Goal: Task Accomplishment & Management: Manage account settings

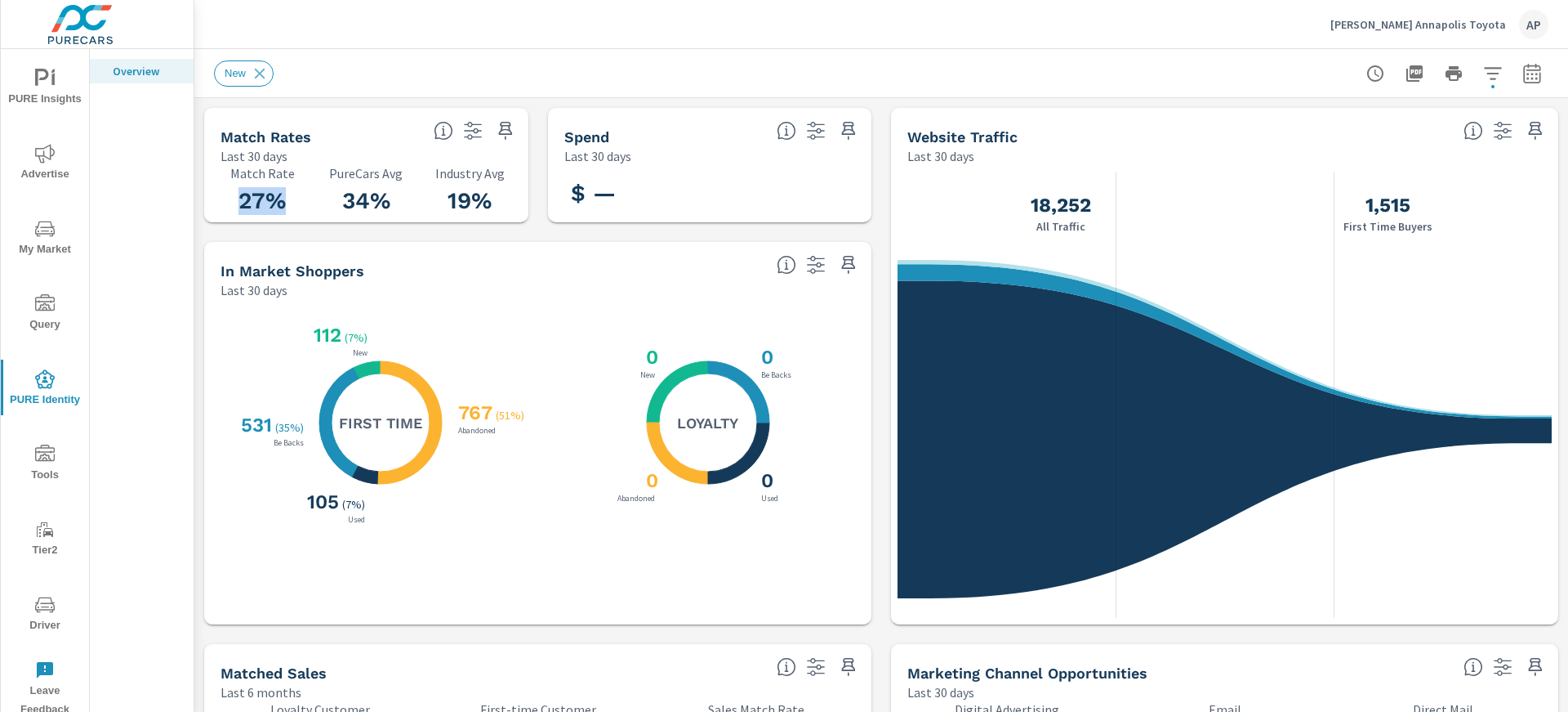
scroll to position [1, 0]
click at [1436, 23] on p "[PERSON_NAME] Annapolis Toyota" at bounding box center [1418, 24] width 175 height 14
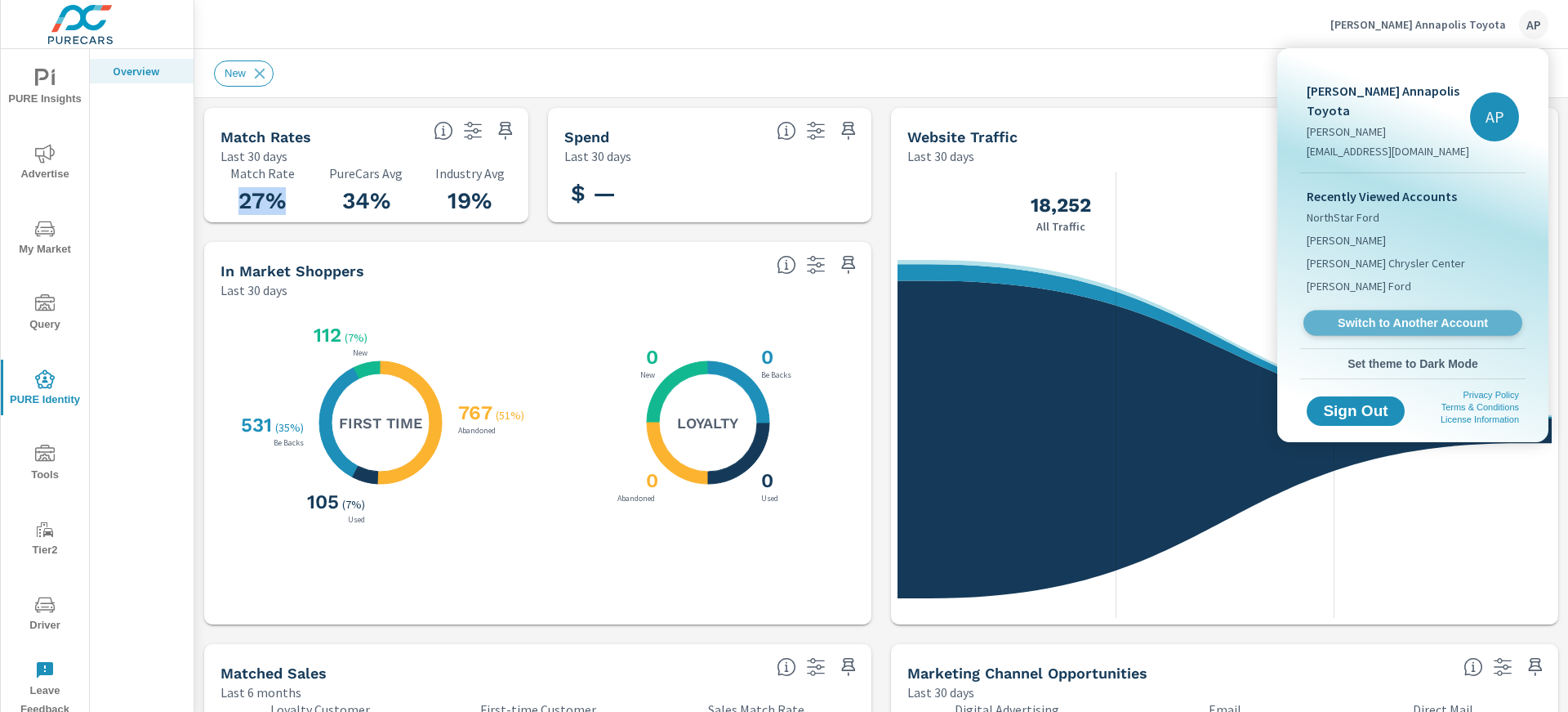
click at [1388, 315] on span "Switch to Another Account" at bounding box center [1412, 322] width 200 height 15
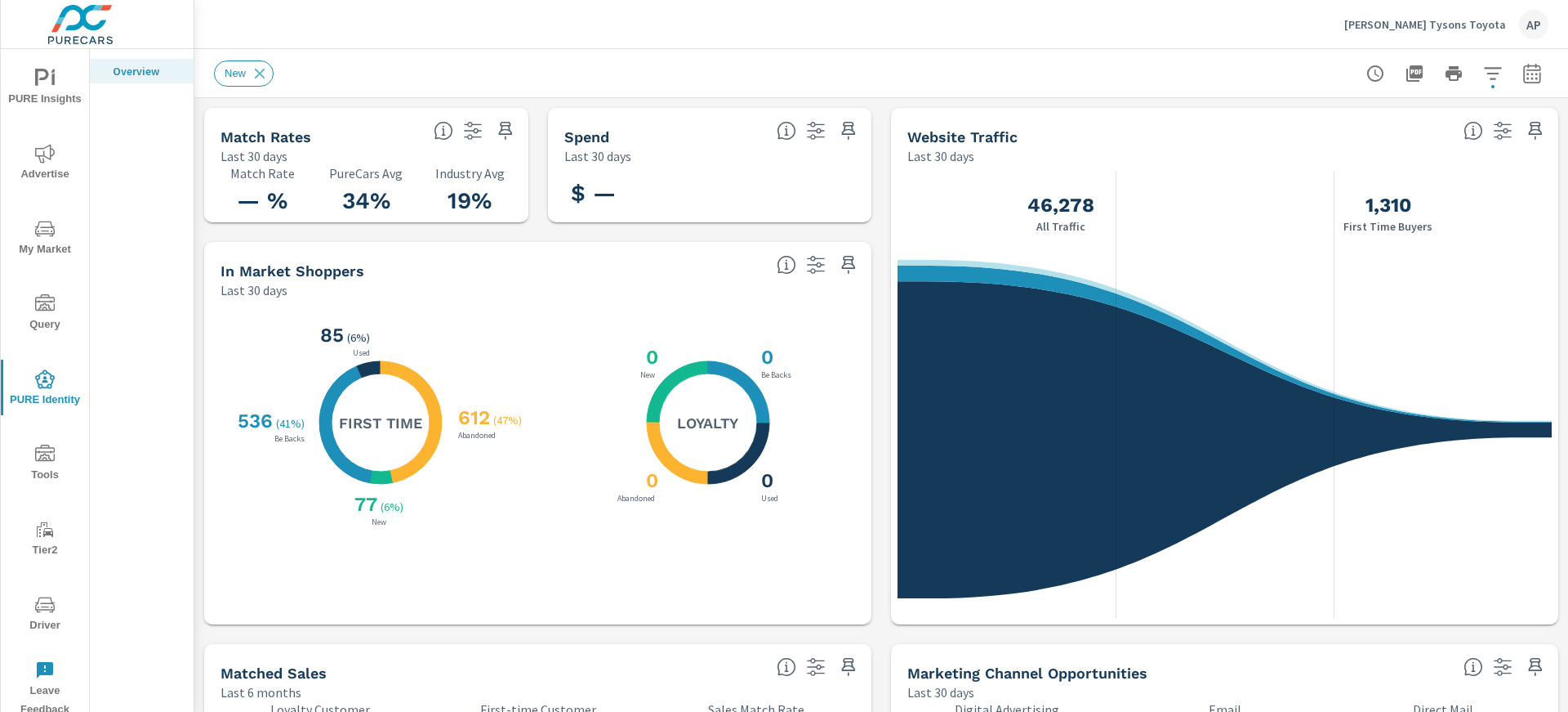
scroll to position [1, 0]
drag, startPoint x: 286, startPoint y: 200, endPoint x: 233, endPoint y: 174, distance: 59.0
click at [233, 174] on div "— % Match Rate" at bounding box center [263, 194] width 85 height 56
drag, startPoint x: 231, startPoint y: 191, endPoint x: 300, endPoint y: 206, distance: 70.6
click at [300, 206] on h3 "— %" at bounding box center [263, 201] width 85 height 28
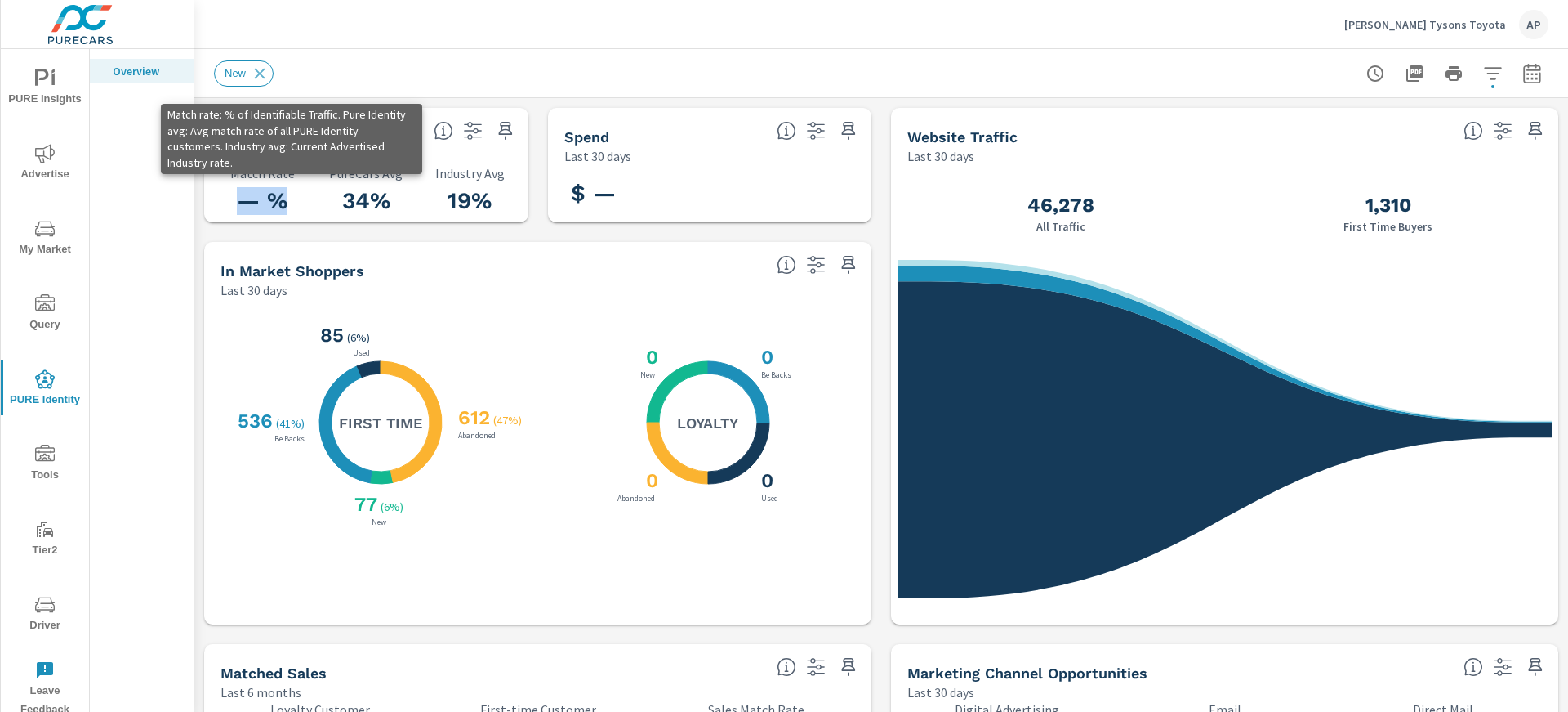
click at [436, 134] on icon at bounding box center [444, 131] width 20 height 20
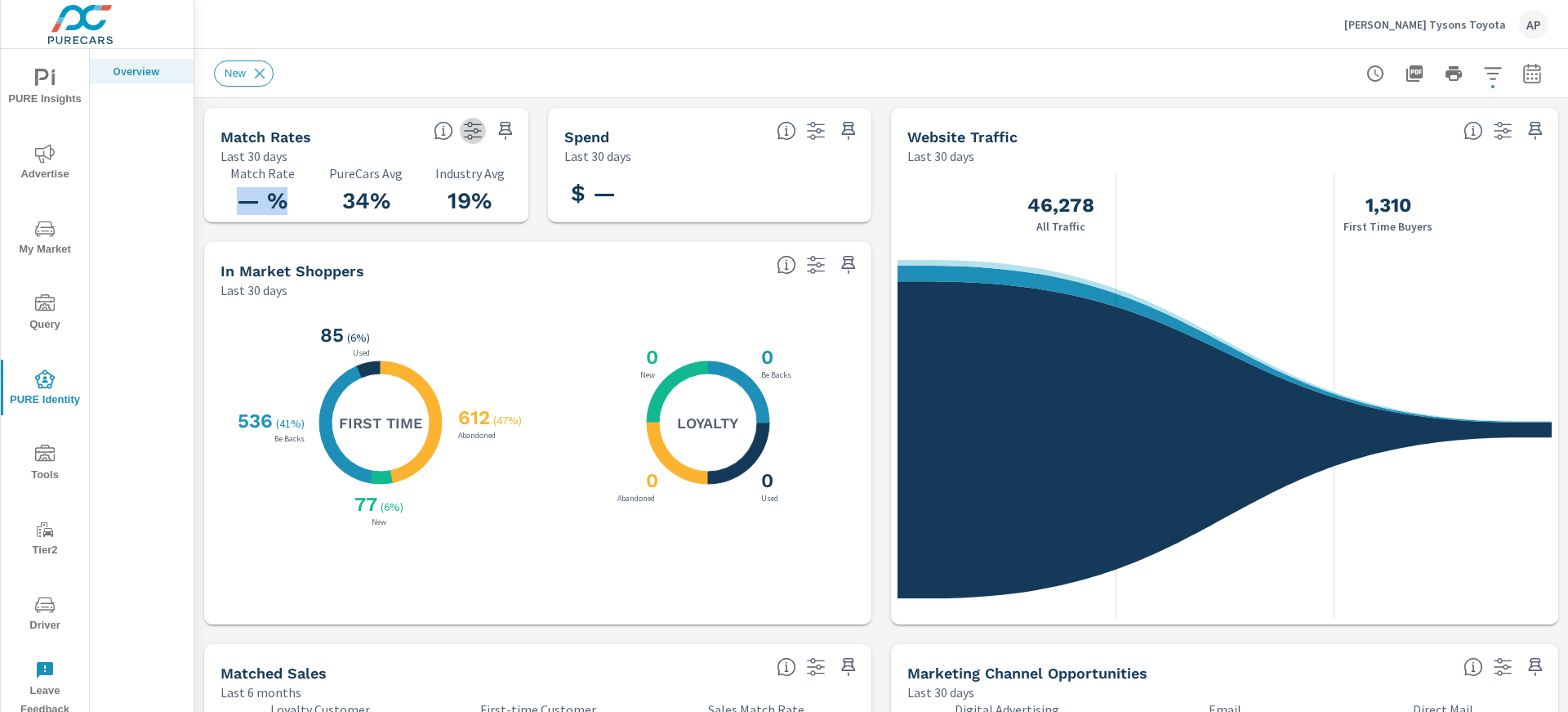
click at [470, 133] on icon "button" at bounding box center [473, 131] width 20 height 20
click at [390, 128] on div "Match Rates" at bounding box center [320, 137] width 200 height 19
click at [249, 200] on h3 "— %" at bounding box center [263, 201] width 85 height 28
drag, startPoint x: 233, startPoint y: 202, endPoint x: 299, endPoint y: 204, distance: 66.0
click at [299, 204] on h3 "— %" at bounding box center [263, 201] width 85 height 28
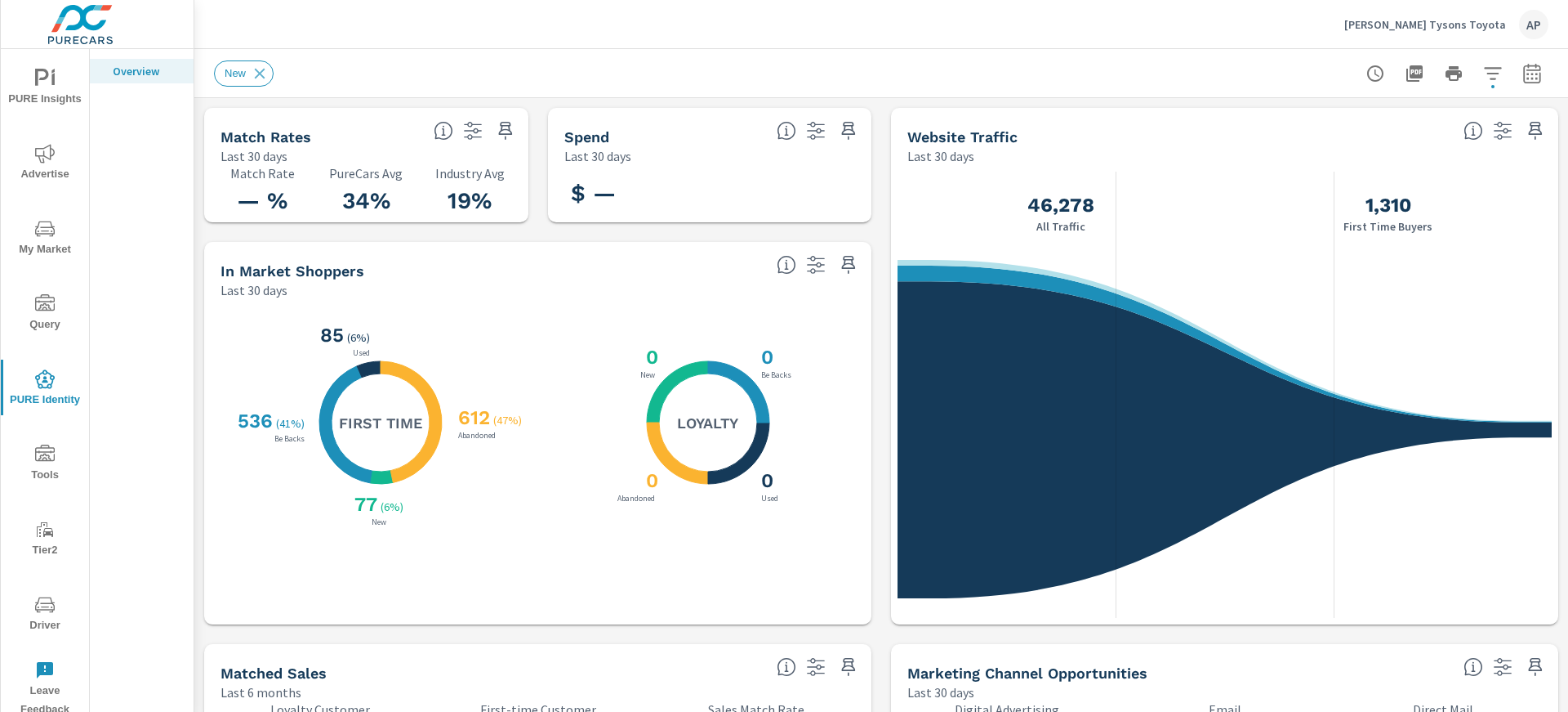
drag, startPoint x: 224, startPoint y: 268, endPoint x: 375, endPoint y: 293, distance: 153.1
click at [375, 293] on div "In Market Shoppers Last 30 days" at bounding box center [487, 271] width 566 height 58
click at [790, 265] on icon at bounding box center [786, 265] width 20 height 20
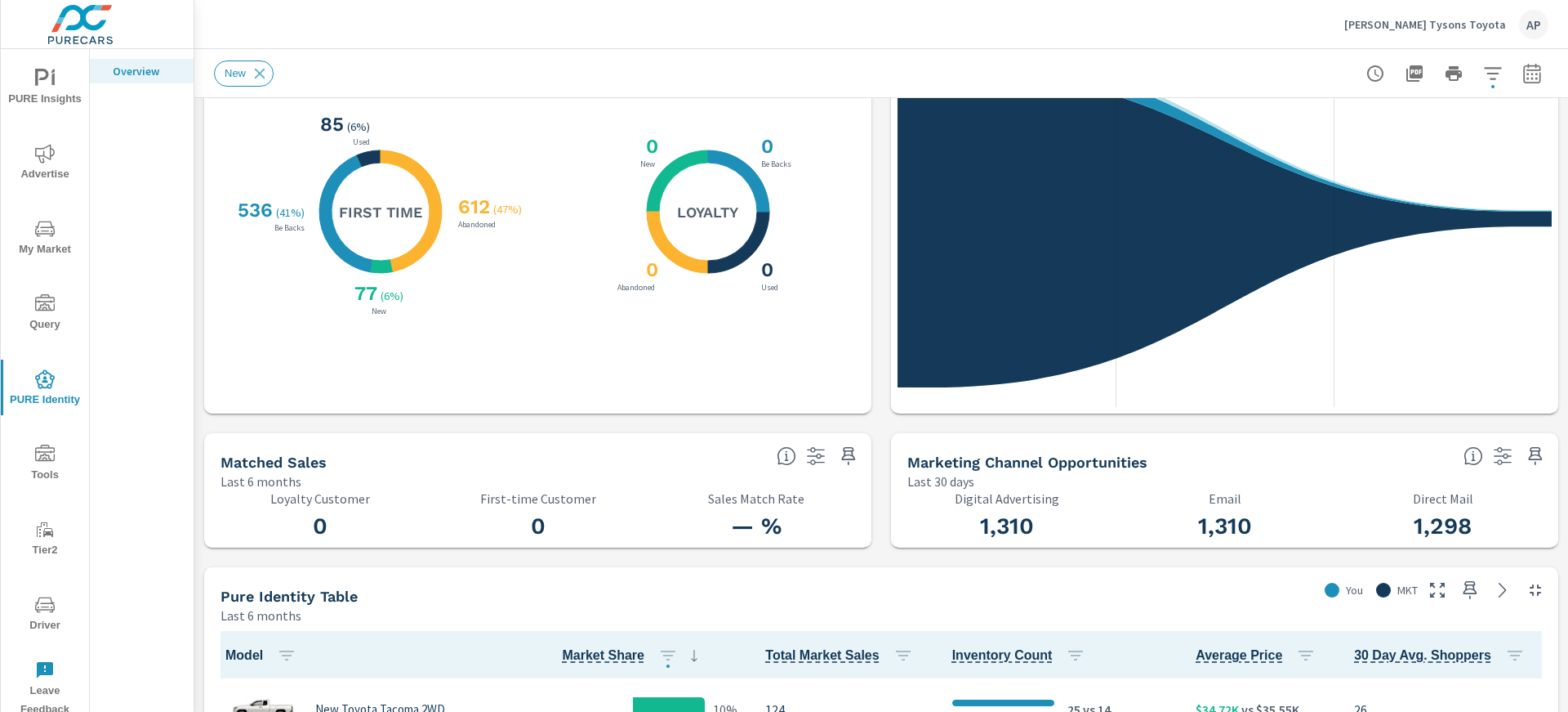
scroll to position [0, 0]
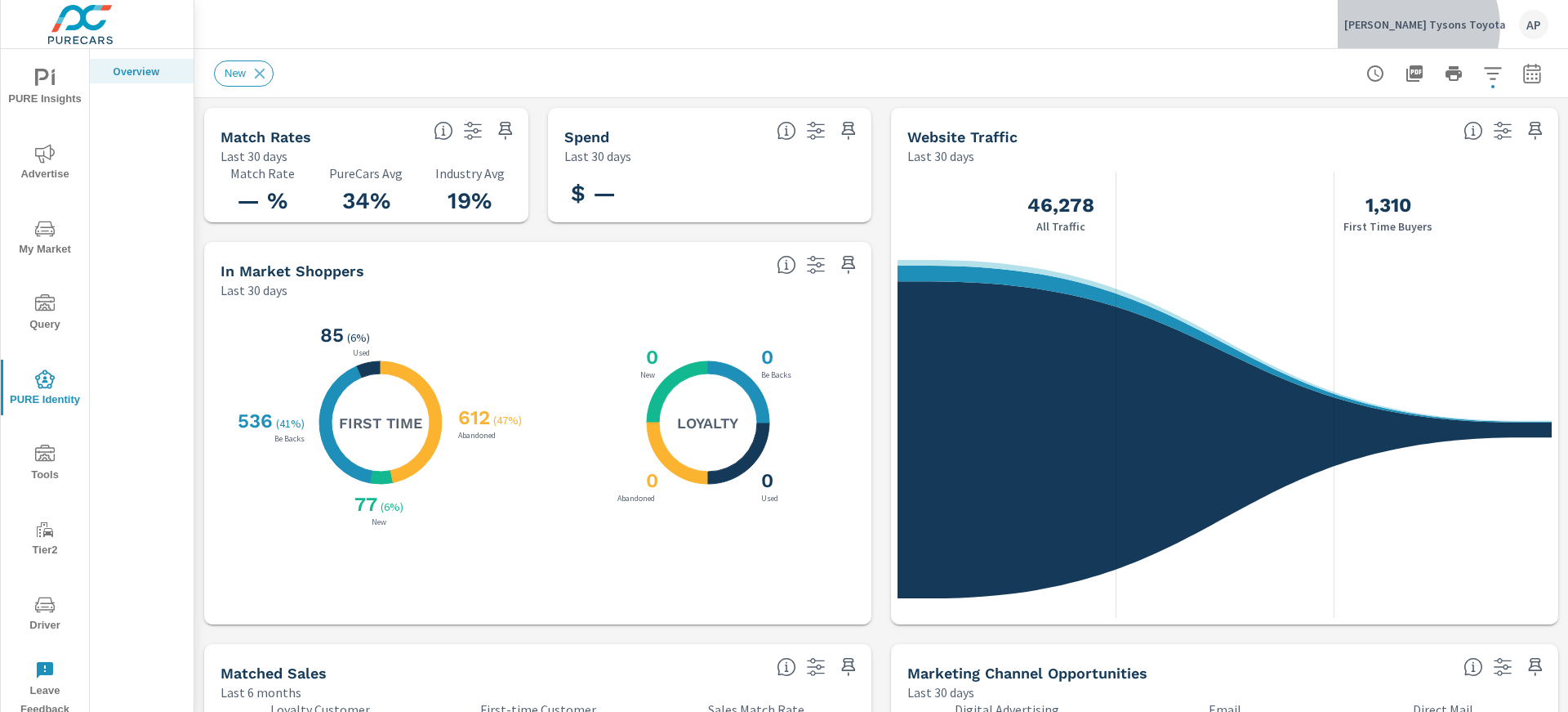
click at [1465, 27] on p "[PERSON_NAME] Tysons Toyota" at bounding box center [1425, 24] width 162 height 14
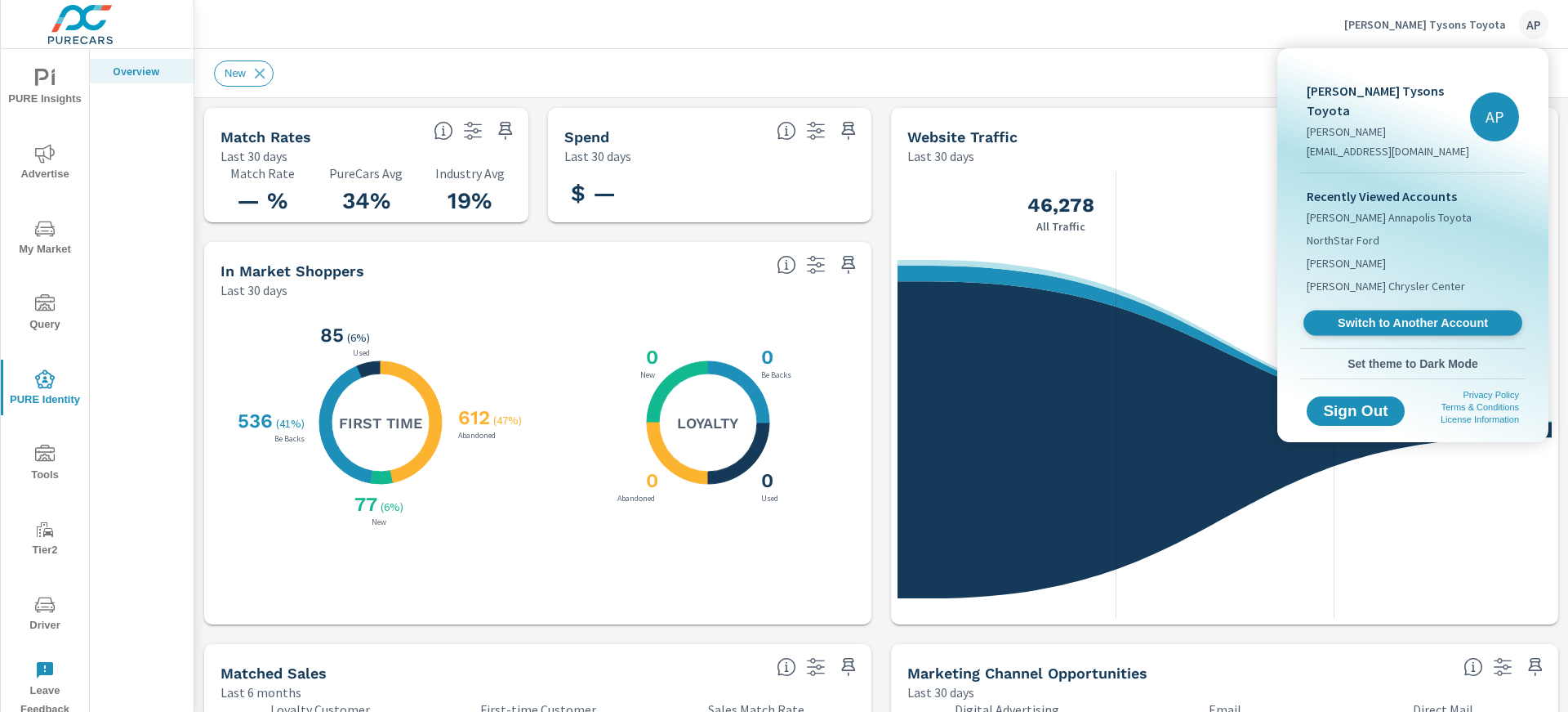
click at [1423, 315] on span "Switch to Another Account" at bounding box center [1412, 322] width 200 height 15
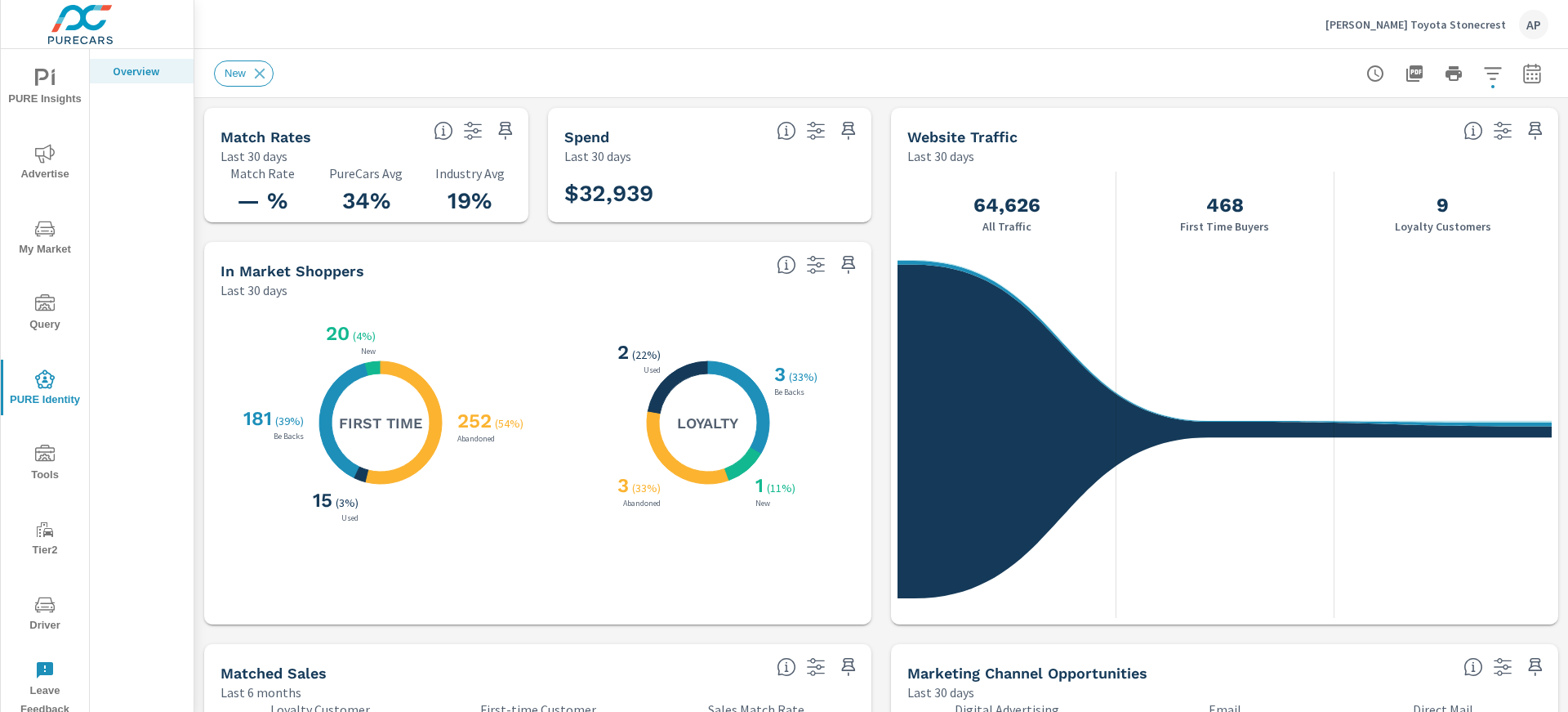
scroll to position [1, 0]
click at [1483, 26] on p "[PERSON_NAME] Toyota Stonecrest" at bounding box center [1415, 24] width 181 height 14
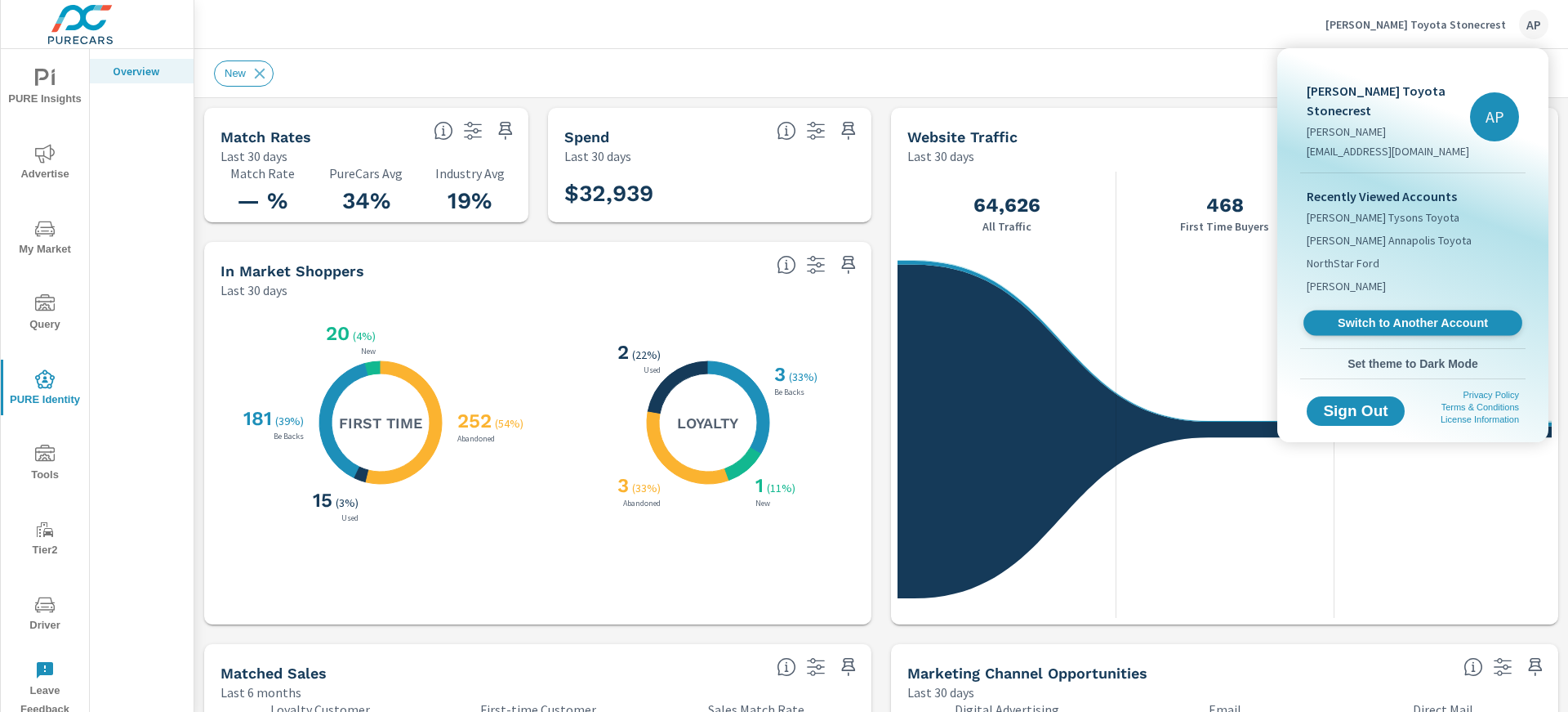
click at [1405, 315] on span "Switch to Another Account" at bounding box center [1412, 322] width 200 height 15
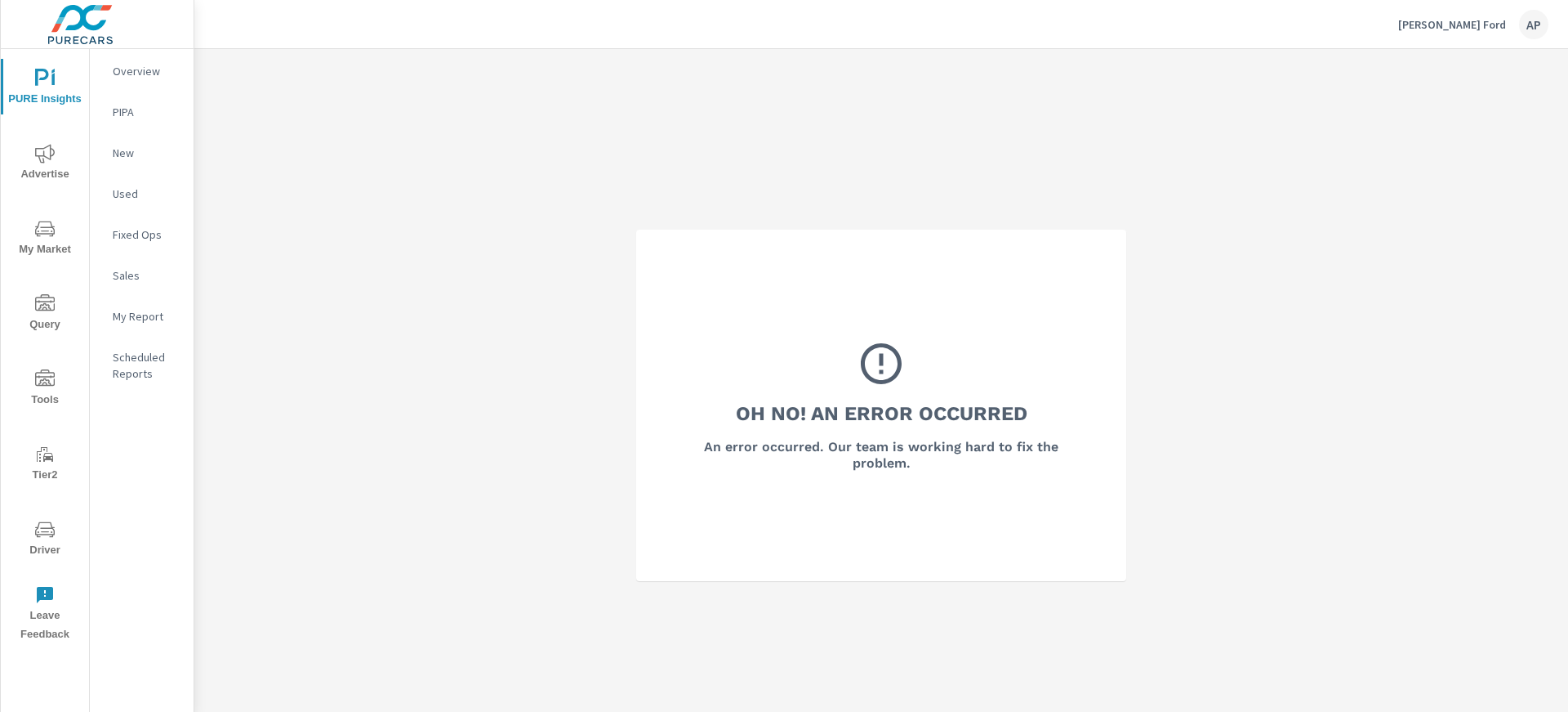
click at [126, 457] on div "Overview PIPA New Used Fixed Ops Sales My Report Scheduled Reports" at bounding box center [141, 380] width 103 height 662
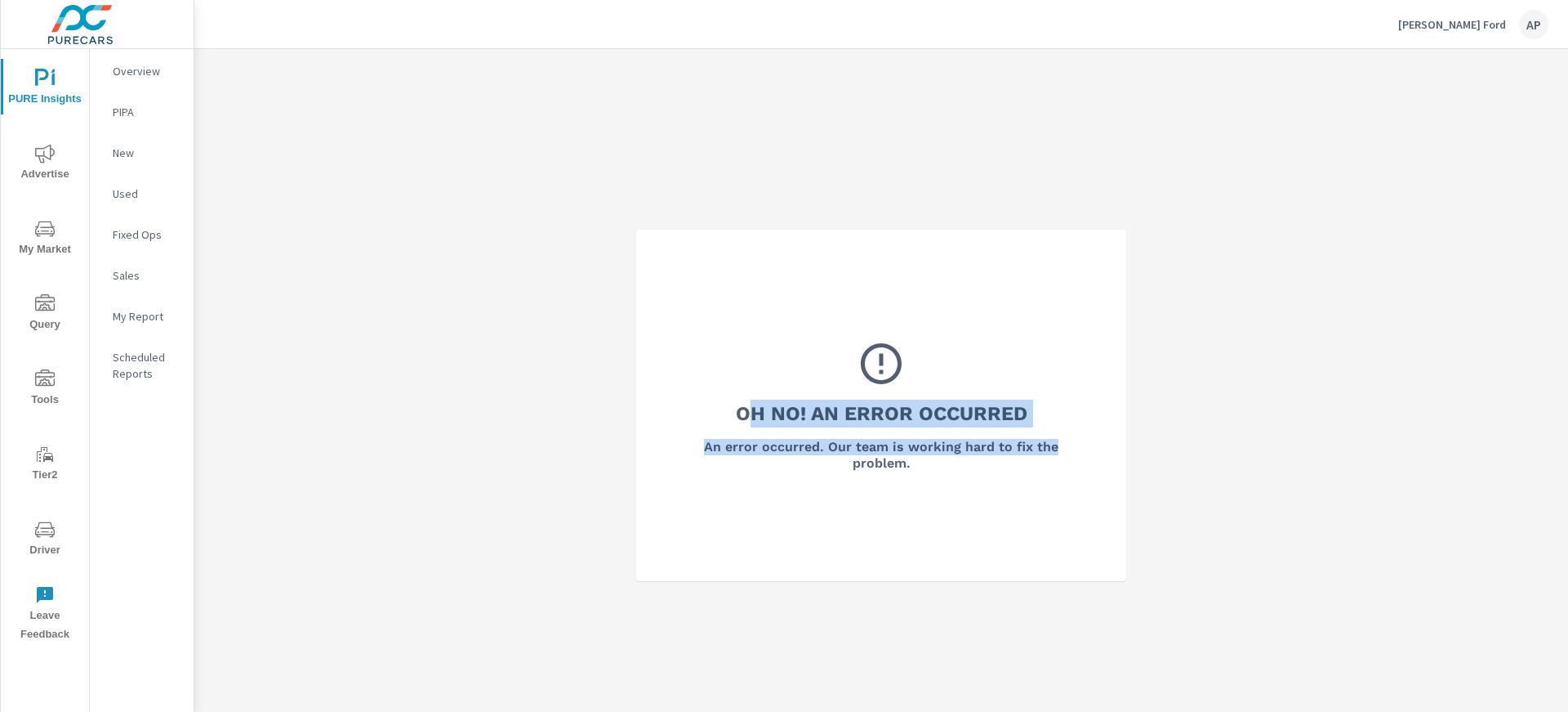
drag, startPoint x: 762, startPoint y: 409, endPoint x: 1071, endPoint y: 462, distance: 313.5
click at [1071, 458] on div "Oh No! An Error Occurred An error occurred. Our team is working hard to fix the…" at bounding box center [881, 405] width 402 height 132
click at [1051, 481] on div "Oh No! An Error Occurred An error occurred. Our team is working hard to fix the…" at bounding box center [882, 405] width 425 height 286
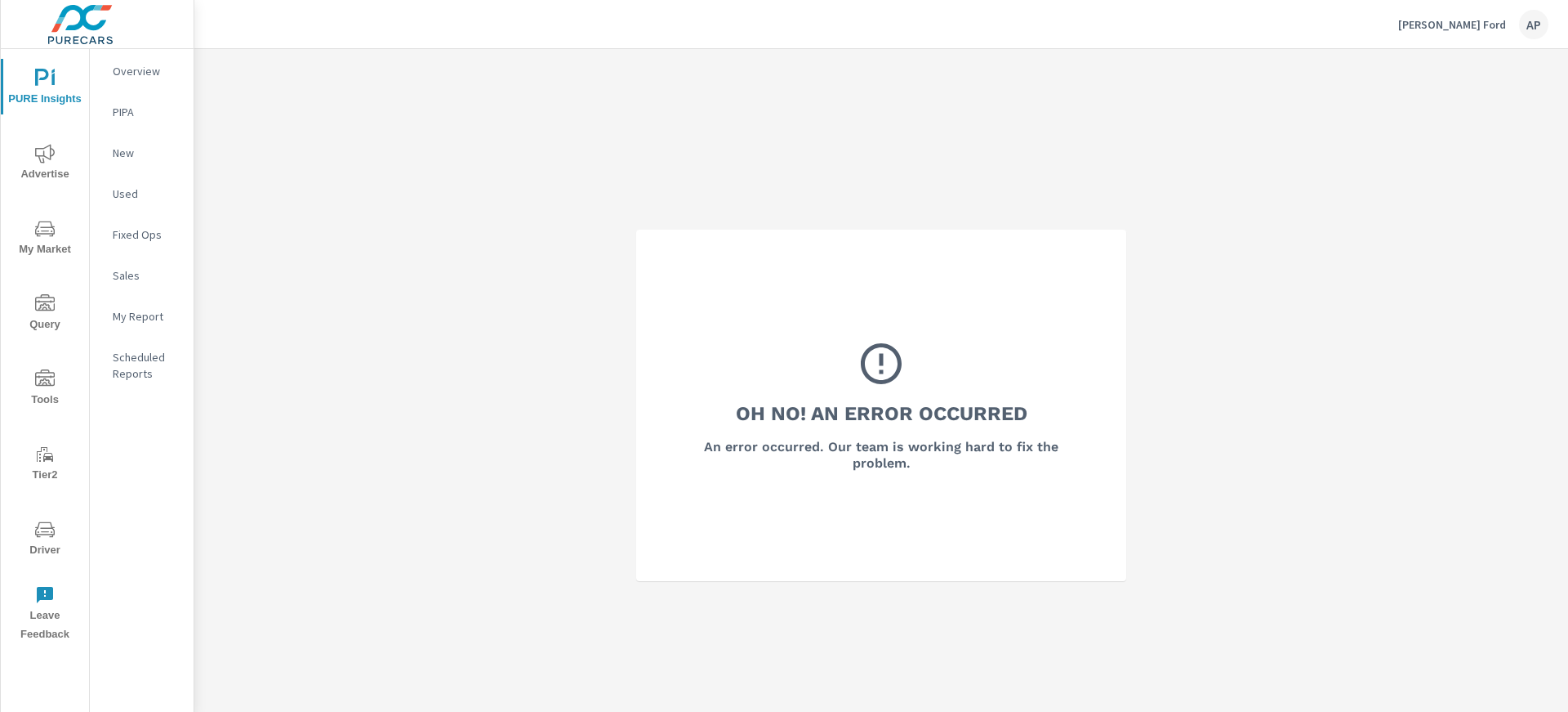
drag, startPoint x: 972, startPoint y: 475, endPoint x: 820, endPoint y: 314, distance: 221.4
click at [854, 400] on h3 "Oh No! An Error Occurred" at bounding box center [882, 413] width 291 height 28
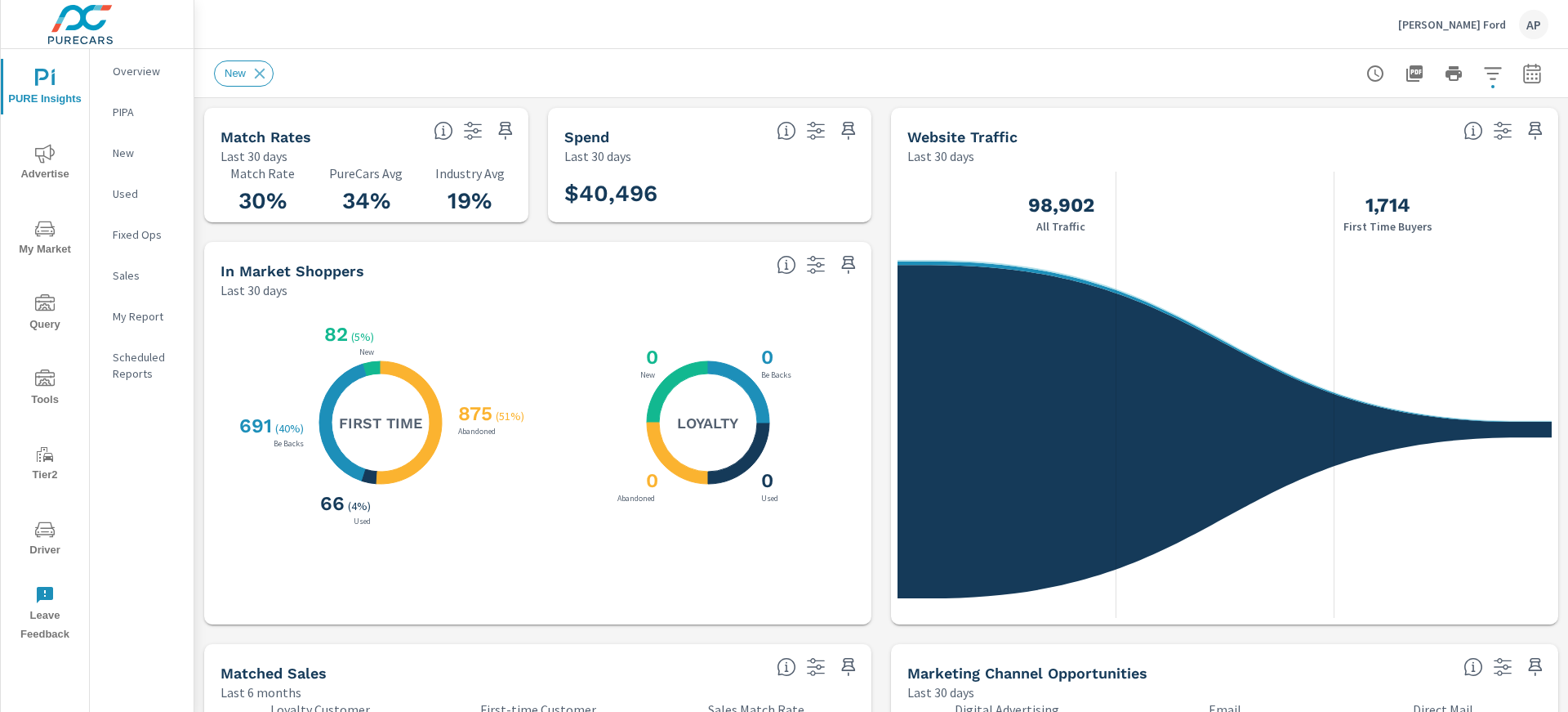
drag, startPoint x: 271, startPoint y: 189, endPoint x: 286, endPoint y: 190, distance: 15.0
click at [271, 189] on h3 "30%" at bounding box center [263, 201] width 85 height 28
drag, startPoint x: 282, startPoint y: 200, endPoint x: 244, endPoint y: 200, distance: 38.0
click at [242, 200] on h3 "30%" at bounding box center [263, 201] width 85 height 28
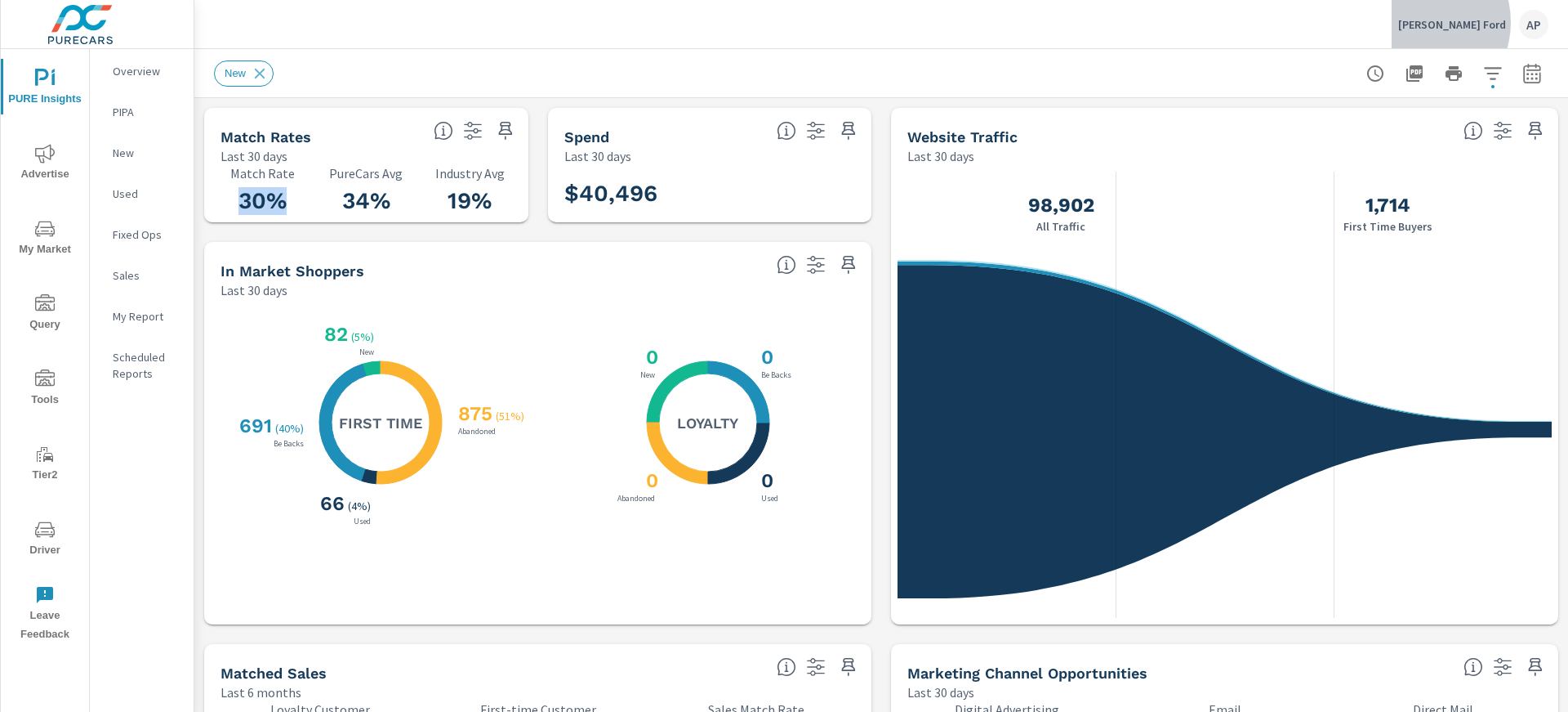
click at [1449, 21] on p "[PERSON_NAME] Ford" at bounding box center [1452, 24] width 108 height 14
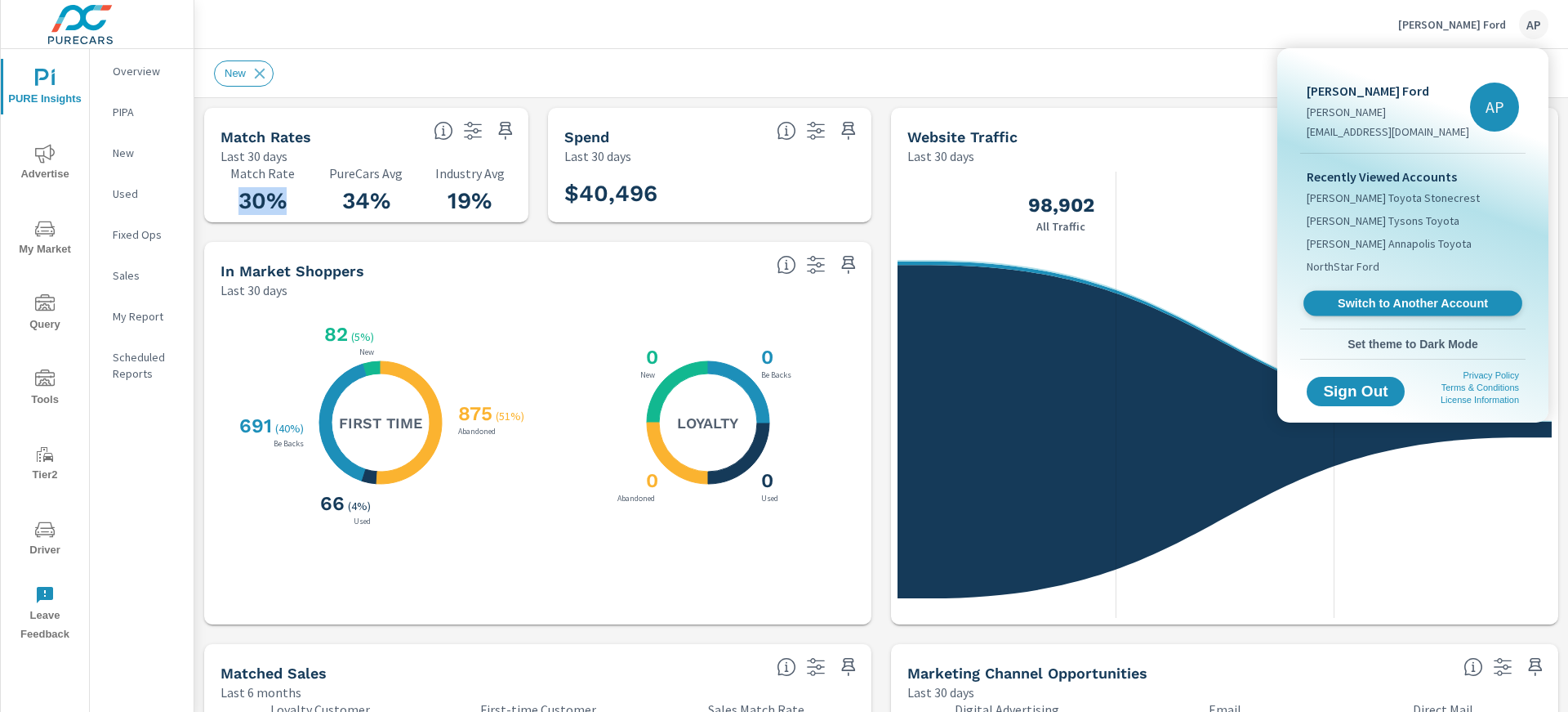
click at [1440, 306] on span "Switch to Another Account" at bounding box center [1412, 303] width 200 height 15
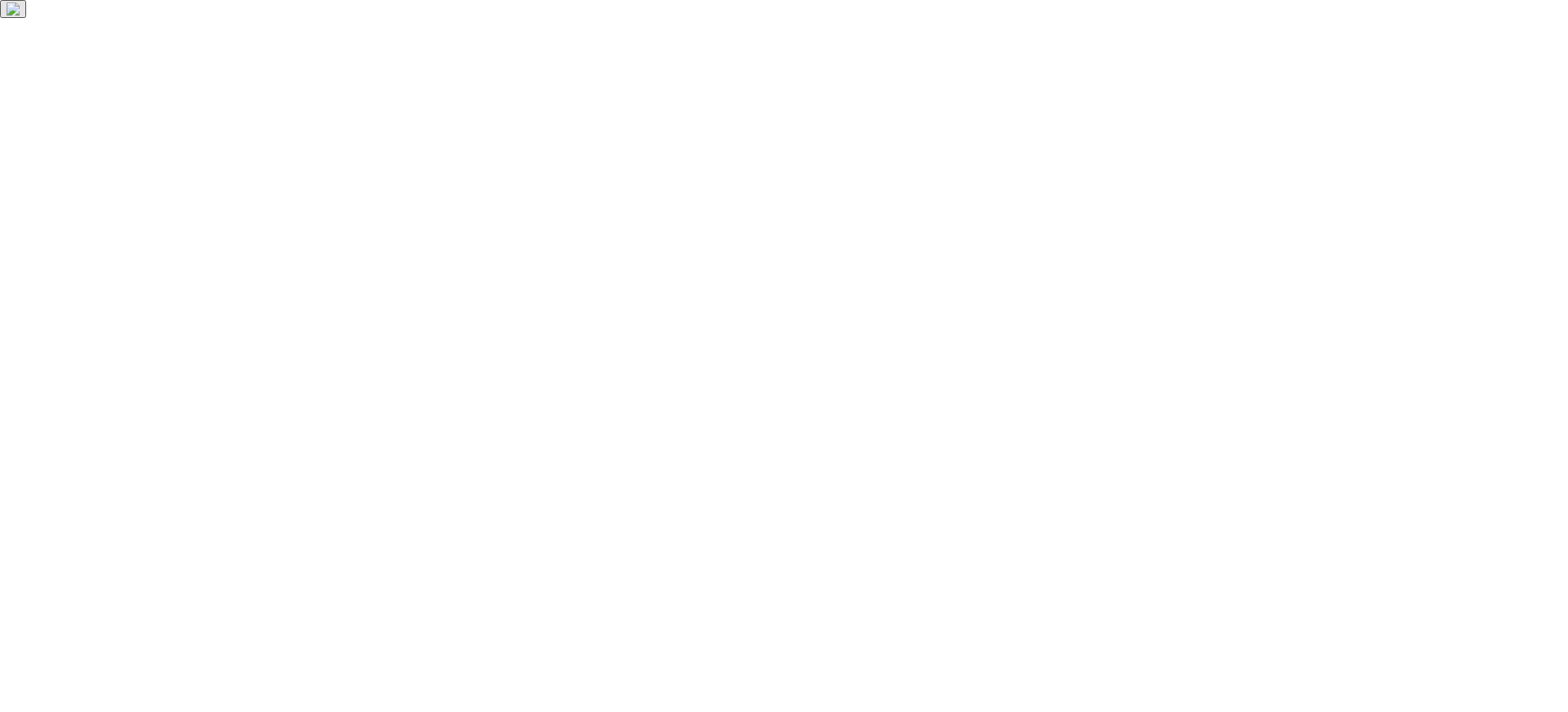
click at [572, 18] on html at bounding box center [784, 9] width 1568 height 18
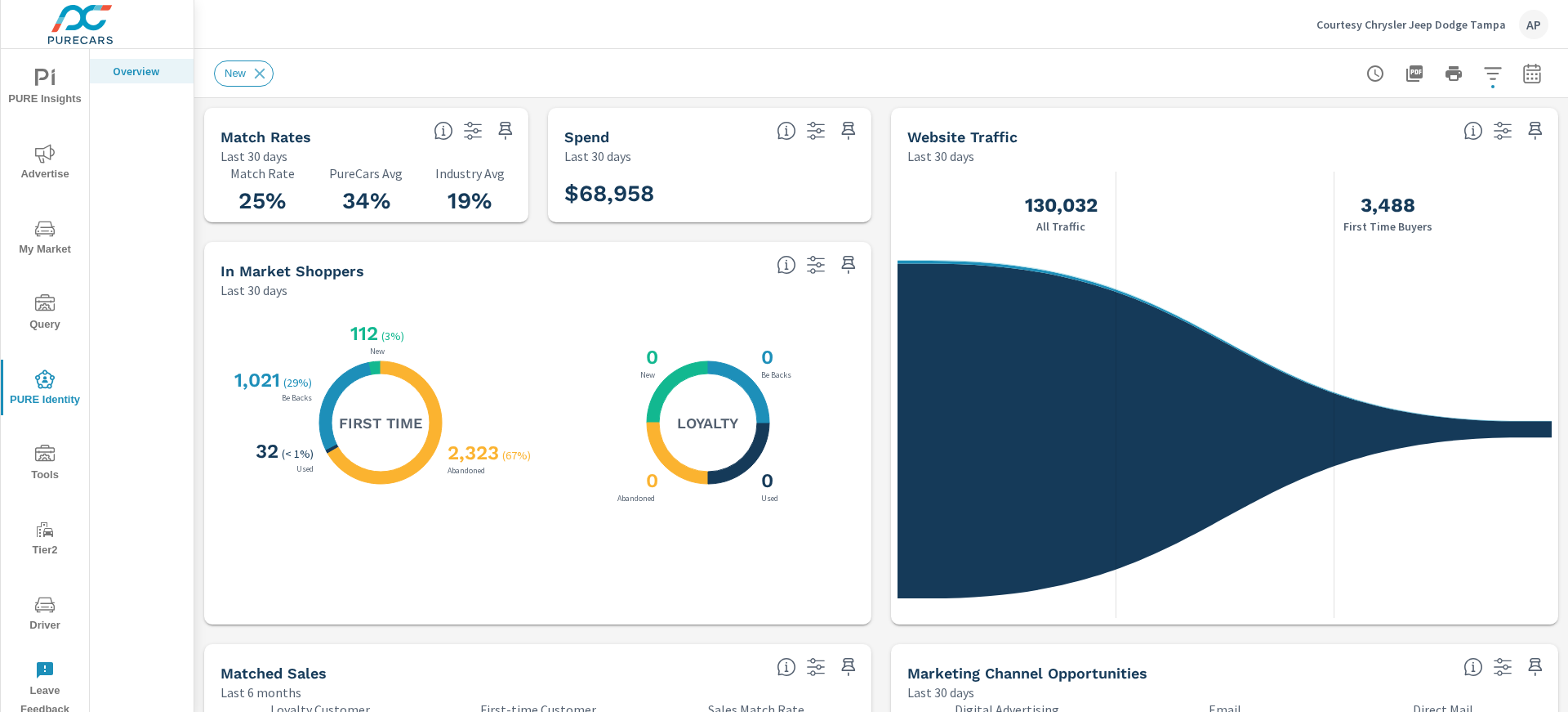
scroll to position [1, 0]
click at [1436, 32] on div "Courtesy Chrysler Jeep Dodge Tampa AP" at bounding box center [1432, 24] width 232 height 30
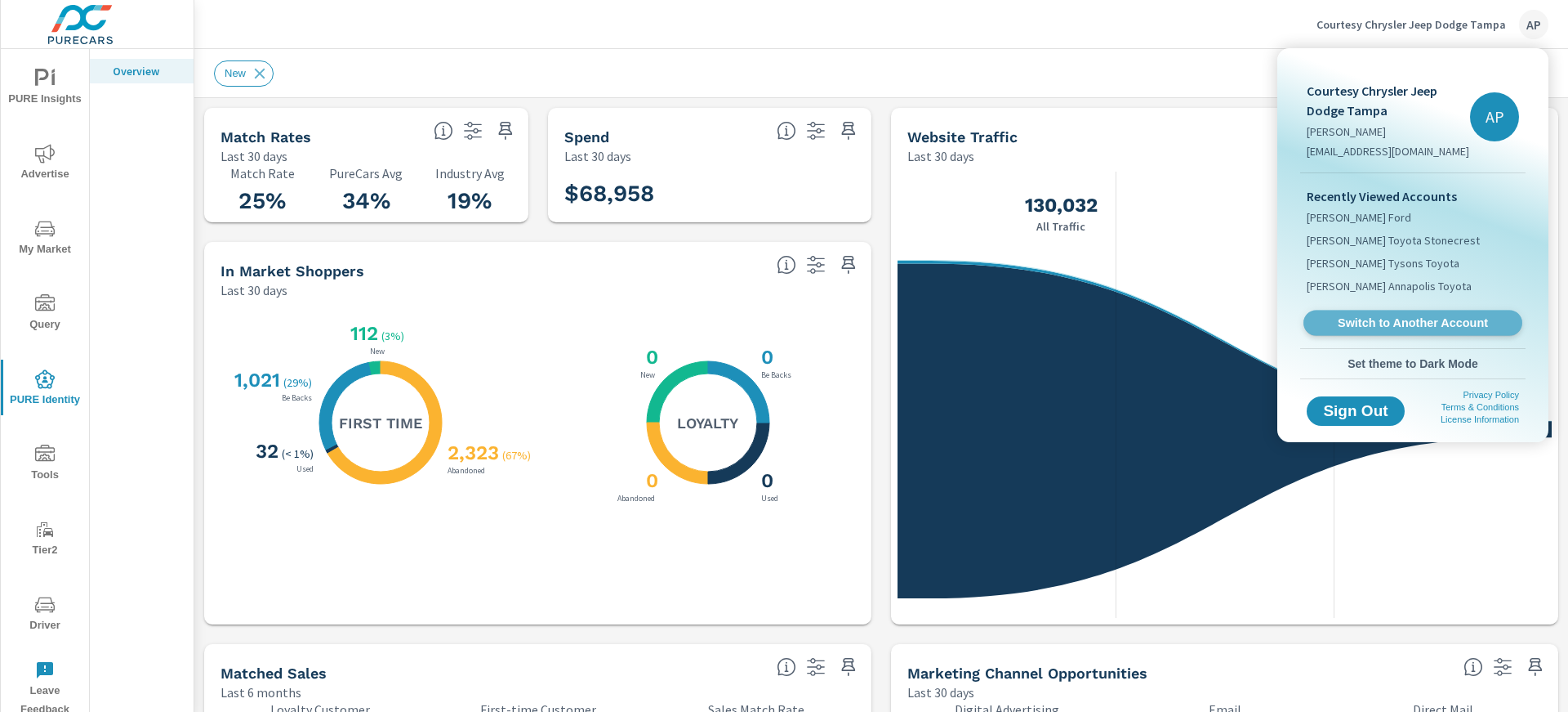
click at [1425, 329] on span "Switch to Another Account" at bounding box center [1412, 322] width 200 height 15
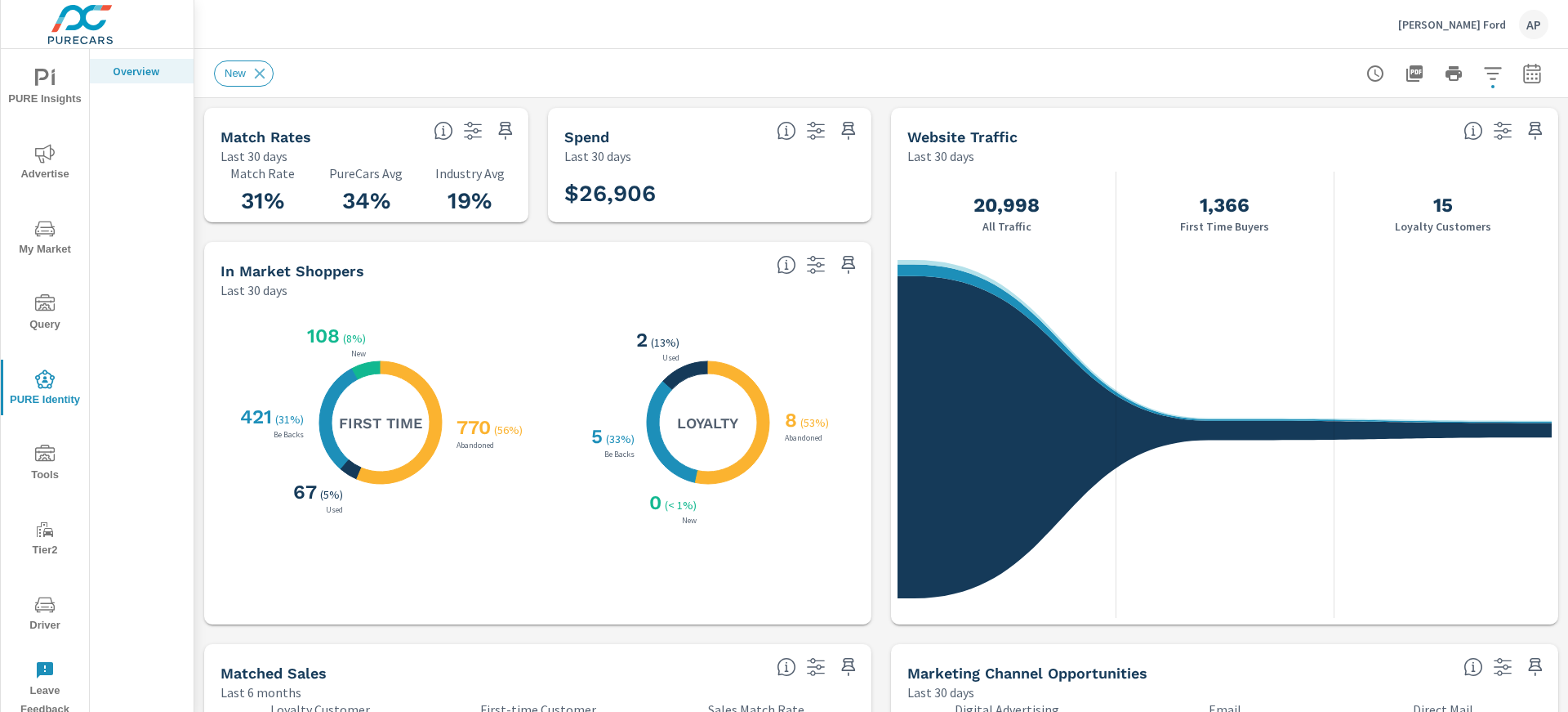
scroll to position [1, 0]
click at [1471, 23] on p "Coggin DeLand Ford" at bounding box center [1452, 24] width 108 height 14
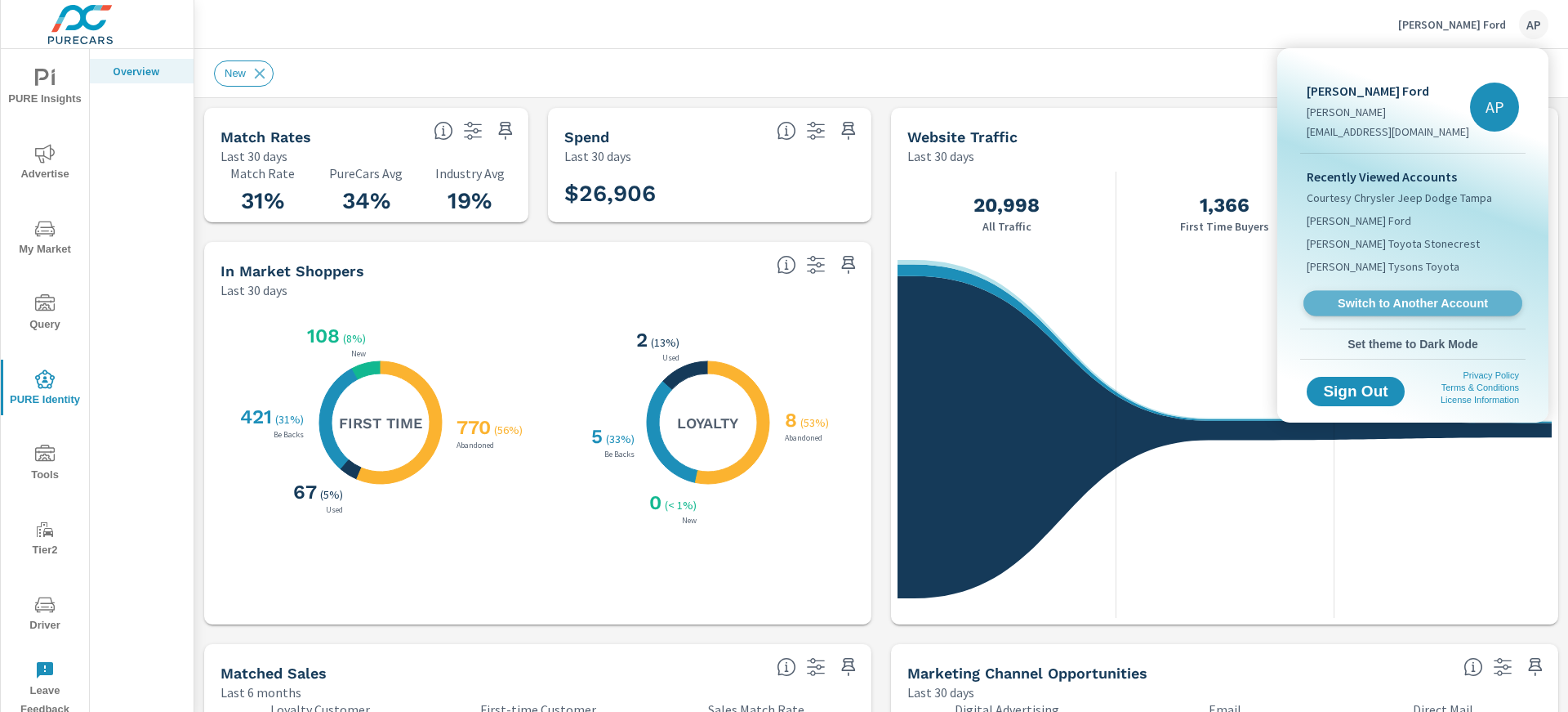
click at [1414, 309] on span "Switch to Another Account" at bounding box center [1412, 303] width 200 height 15
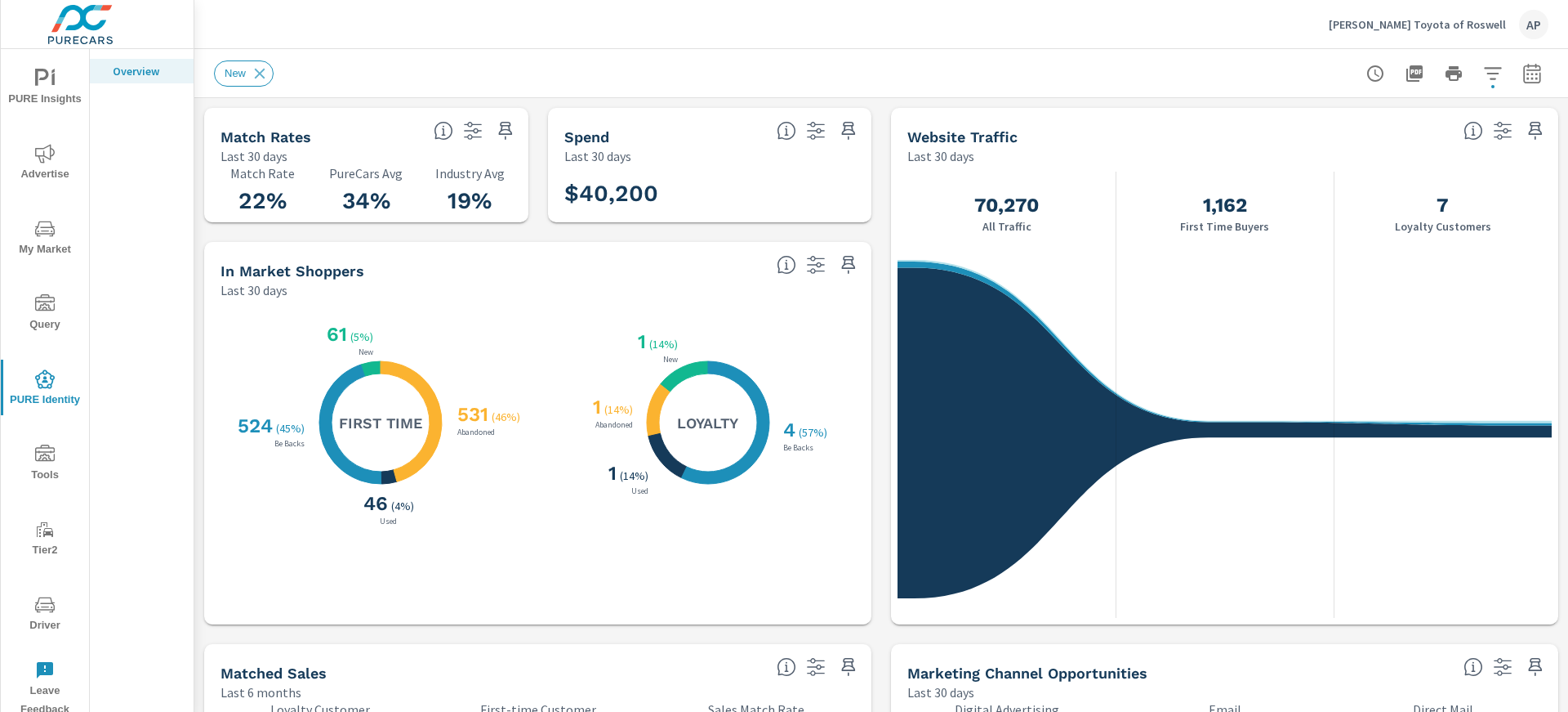
scroll to position [1, 0]
click at [1456, 27] on p "Nalley Toyota of Roswell" at bounding box center [1417, 24] width 177 height 14
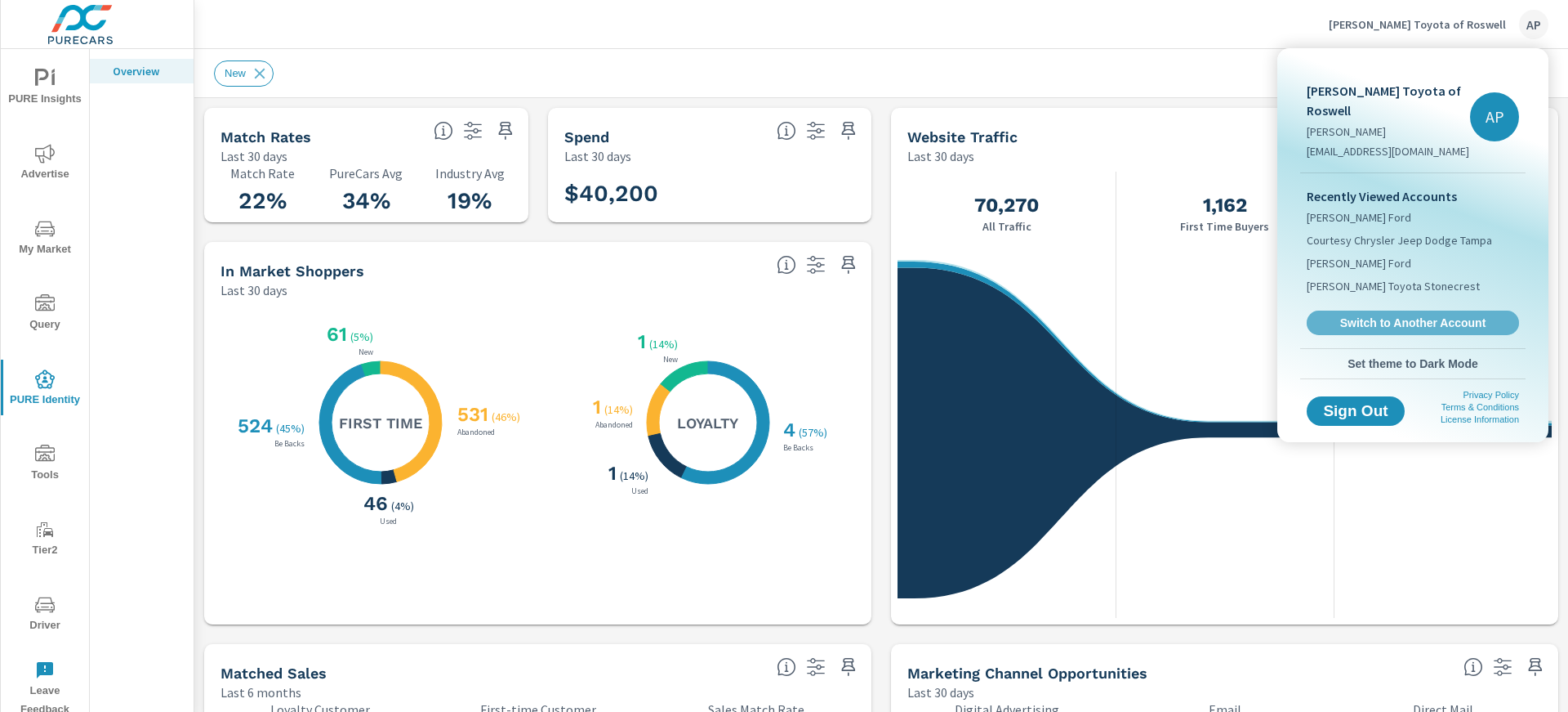
click at [1399, 315] on span "Switch to Another Account" at bounding box center [1413, 322] width 194 height 14
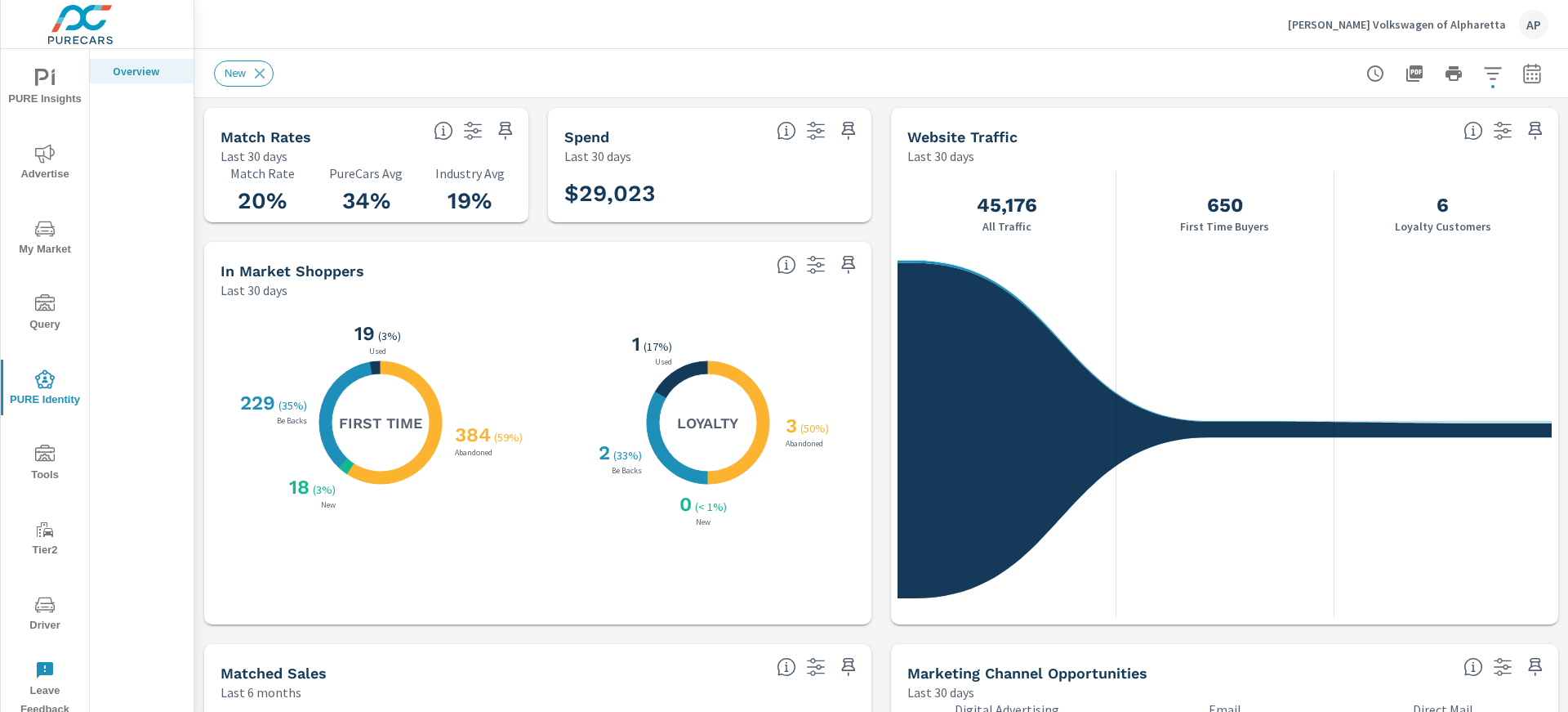
click at [469, 35] on div "Nalley Volkswagen of Alpharetta AP" at bounding box center [881, 24] width 1334 height 49
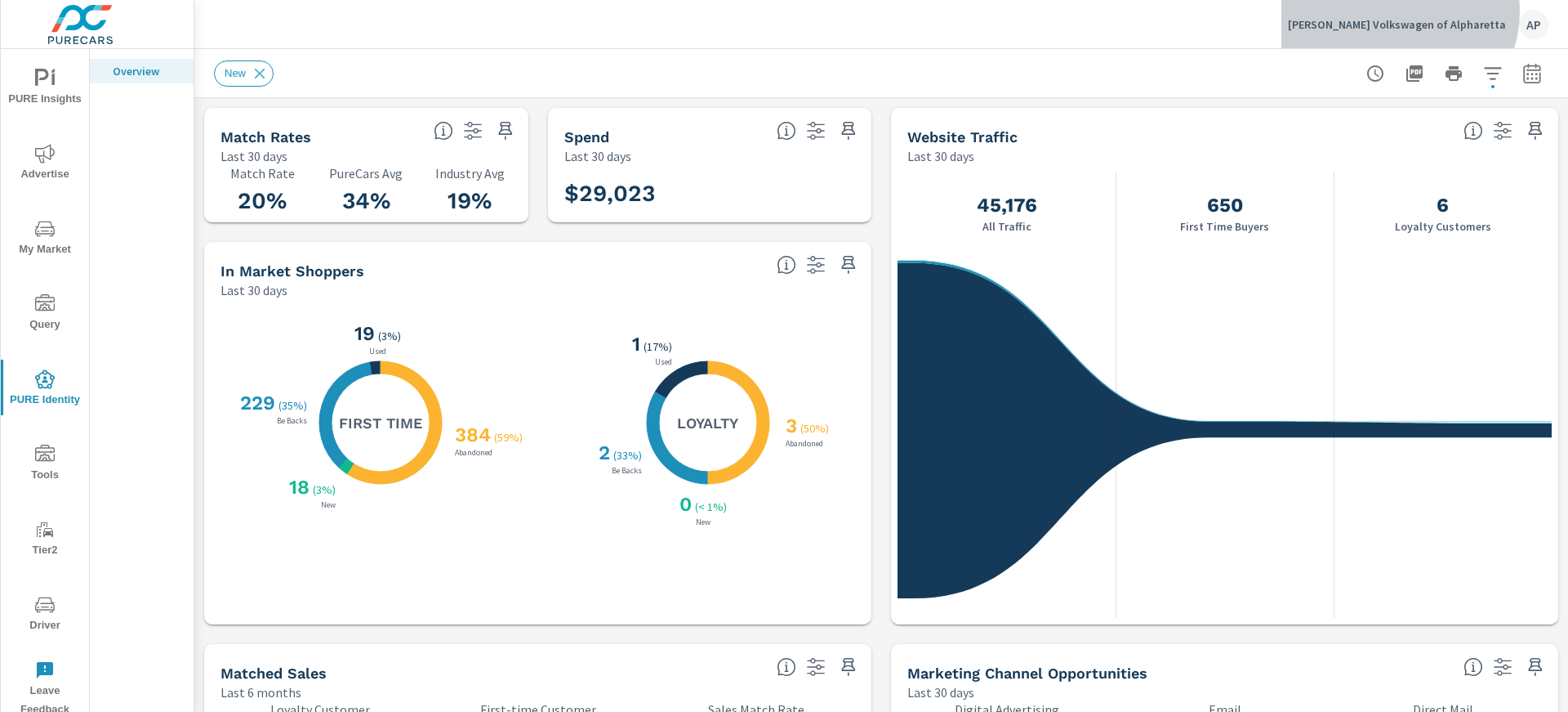
click at [1458, 12] on div "Nalley Volkswagen of Alpharetta AP" at bounding box center [1419, 24] width 261 height 30
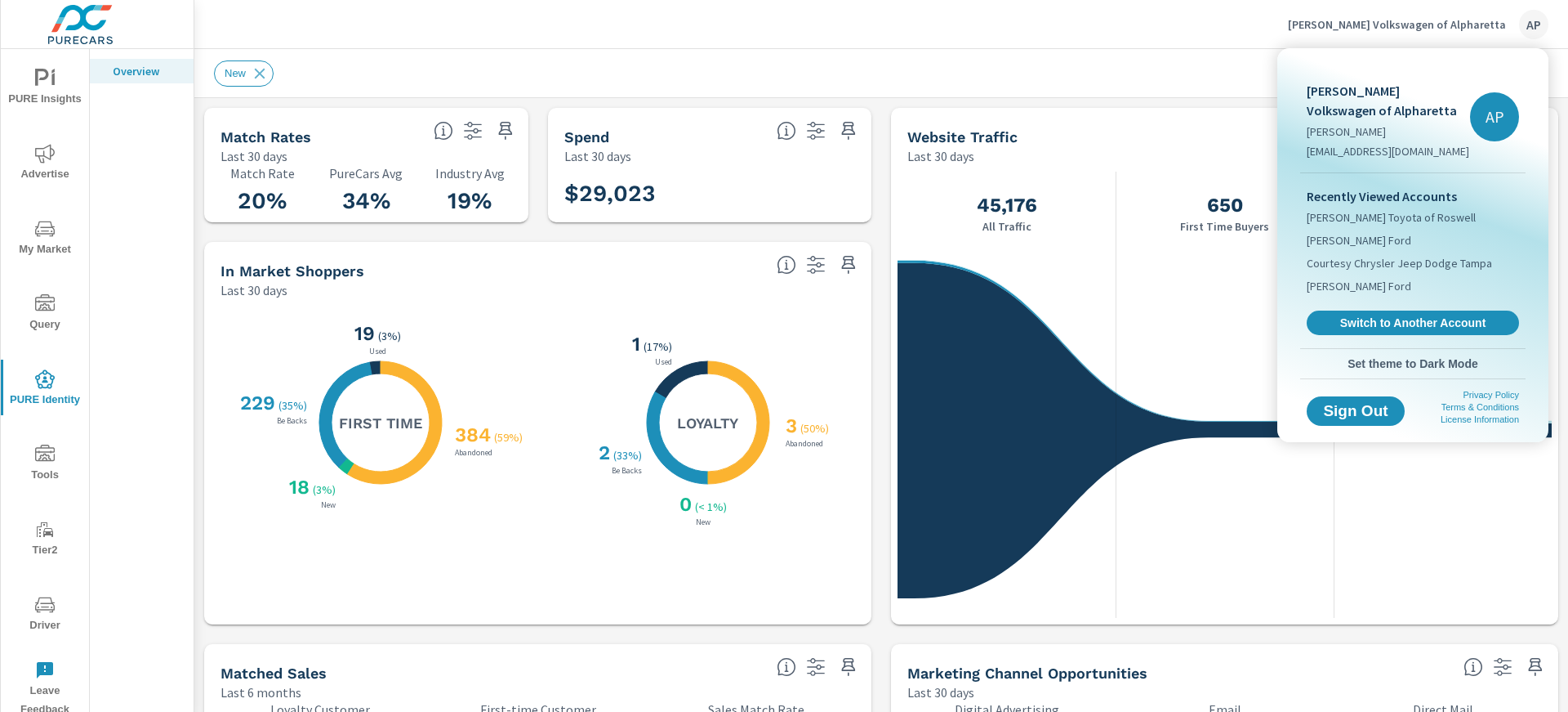
click at [1397, 305] on div "Recently Viewed Accounts Nalley Toyota of Roswell Coggin DeLand Ford Courtesy C…" at bounding box center [1412, 260] width 226 height 175
click at [1393, 322] on span "Switch to Another Account" at bounding box center [1412, 322] width 200 height 15
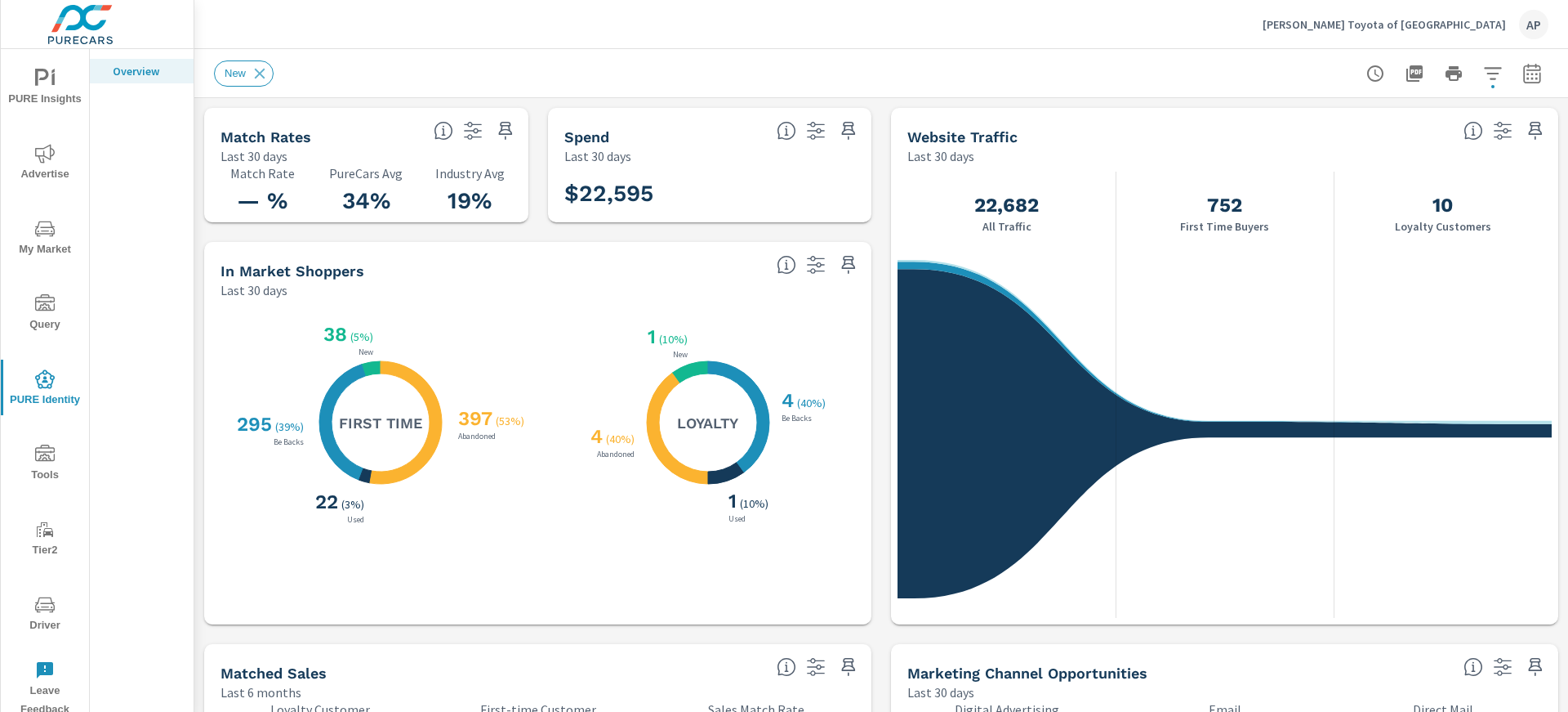
scroll to position [1, 0]
drag, startPoint x: 277, startPoint y: 201, endPoint x: 250, endPoint y: 194, distance: 27.9
click at [226, 120] on div "Match Rates Last 30 days — % Match Rate 34% PureCars Avg 19% Industry Avg" at bounding box center [366, 165] width 324 height 114
click at [275, 208] on h3 "— %" at bounding box center [263, 201] width 85 height 28
click at [181, 230] on div "Overview" at bounding box center [141, 387] width 103 height 677
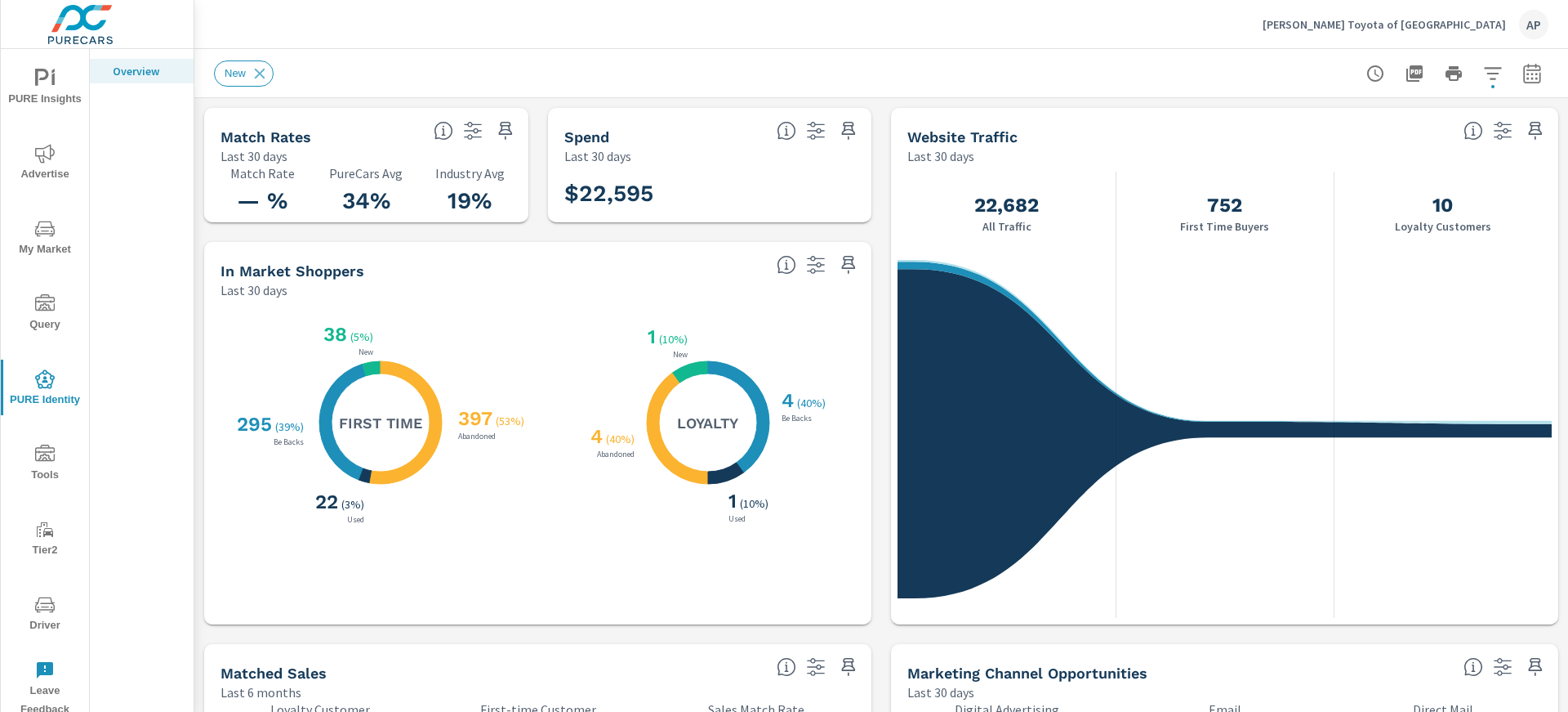
drag, startPoint x: 248, startPoint y: 201, endPoint x: 297, endPoint y: 205, distance: 49.2
click at [297, 205] on h3 "— %" at bounding box center [263, 201] width 85 height 28
drag, startPoint x: 297, startPoint y: 204, endPoint x: 272, endPoint y: 207, distance: 25.2
click at [272, 207] on h3 "— %" at bounding box center [263, 201] width 85 height 28
